Goal: Find specific page/section: Find specific page/section

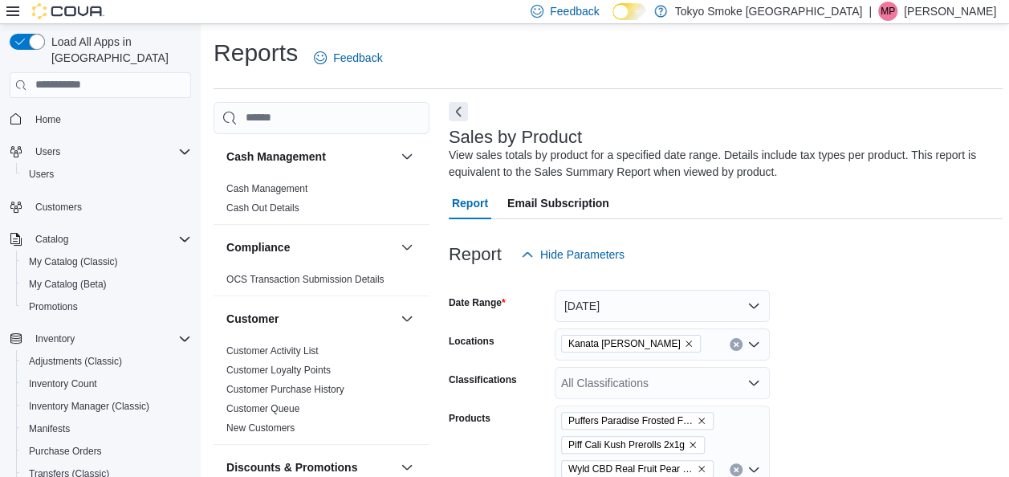
scroll to position [54, 0]
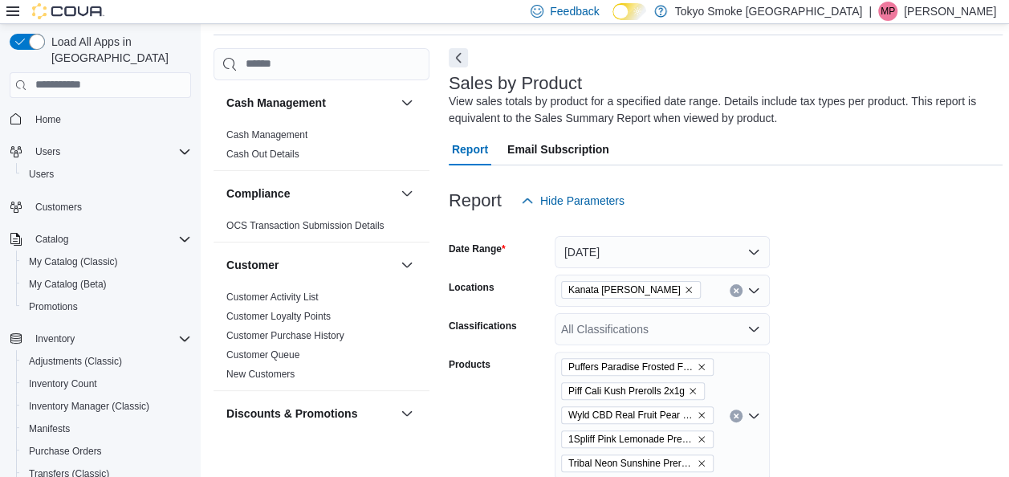
click at [68, 109] on span "Home" at bounding box center [110, 119] width 162 height 20
